Goal: Transaction & Acquisition: Purchase product/service

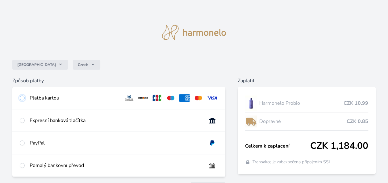
click at [23, 99] on input "radio" at bounding box center [22, 98] width 5 height 5
radio input "true"
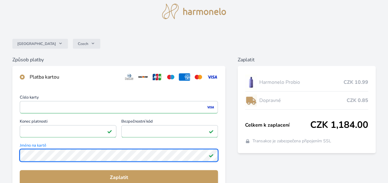
scroll to position [31, 0]
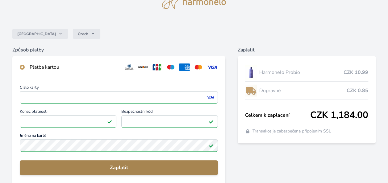
click at [120, 169] on span "Zaplatit" at bounding box center [119, 167] width 188 height 7
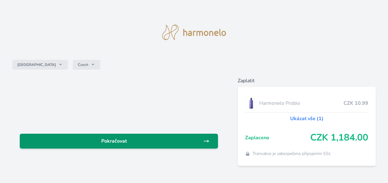
click at [120, 140] on span "Pokračovat" at bounding box center [114, 141] width 179 height 7
